Goal: Find specific page/section: Find specific page/section

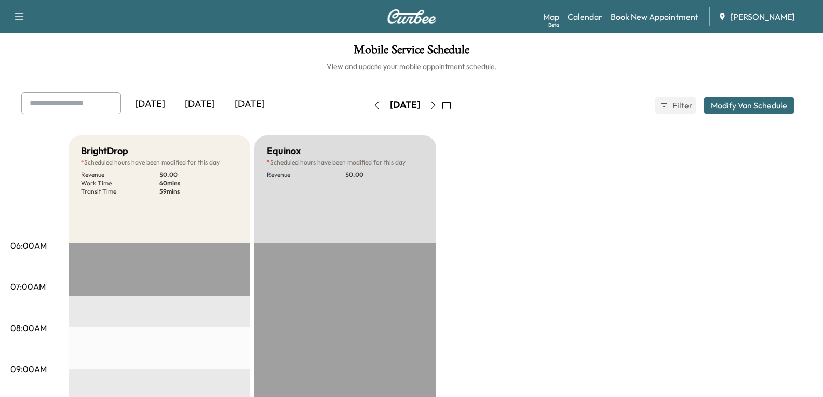
click at [205, 104] on div "[DATE]" at bounding box center [200, 104] width 50 height 24
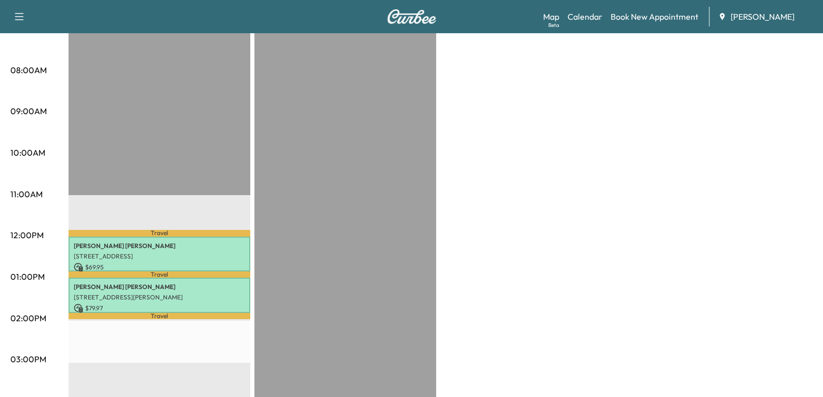
scroll to position [260, 0]
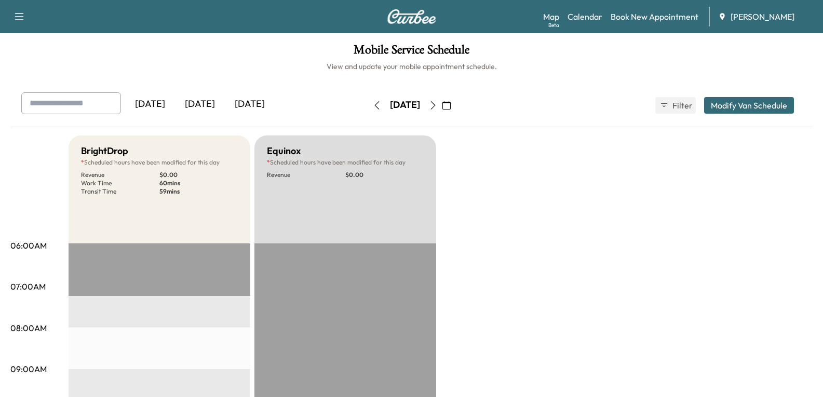
click at [203, 99] on div "[DATE]" at bounding box center [200, 104] width 50 height 24
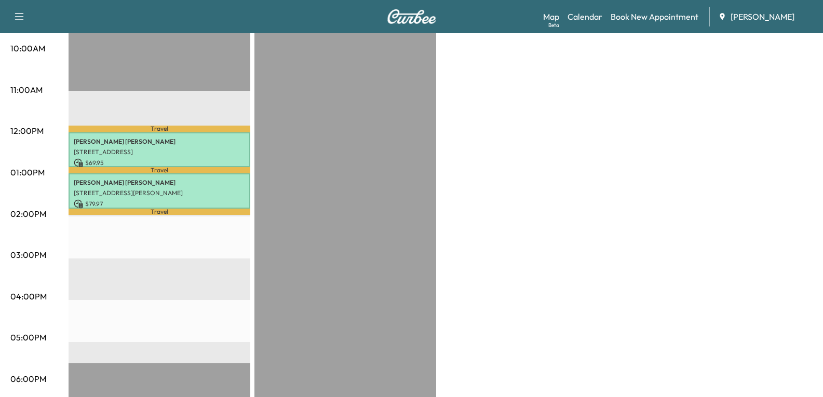
scroll to position [364, 0]
